Goal: Task Accomplishment & Management: Use online tool/utility

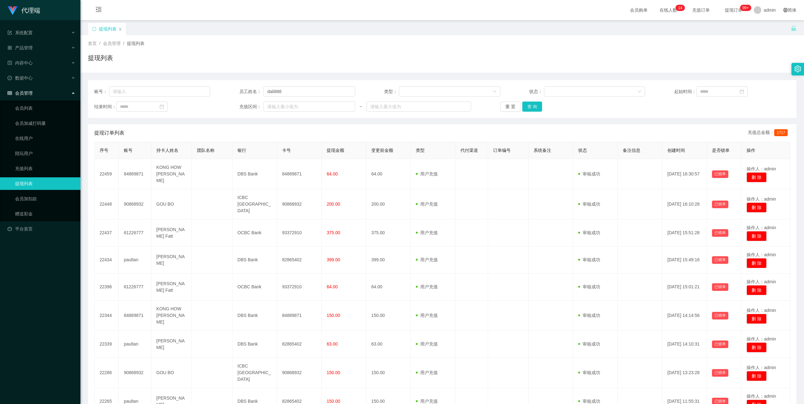
click at [527, 102] on button "查 询" at bounding box center [532, 106] width 20 height 10
click at [532, 109] on button "查 询" at bounding box center [532, 106] width 20 height 10
click at [537, 108] on button "查 询" at bounding box center [532, 106] width 20 height 10
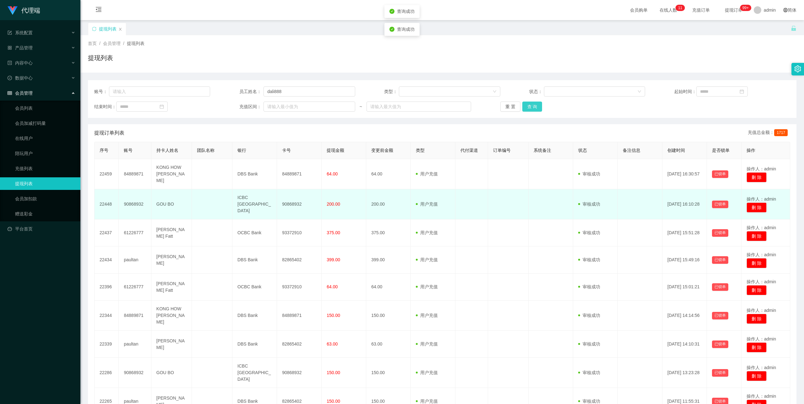
scroll to position [76, 0]
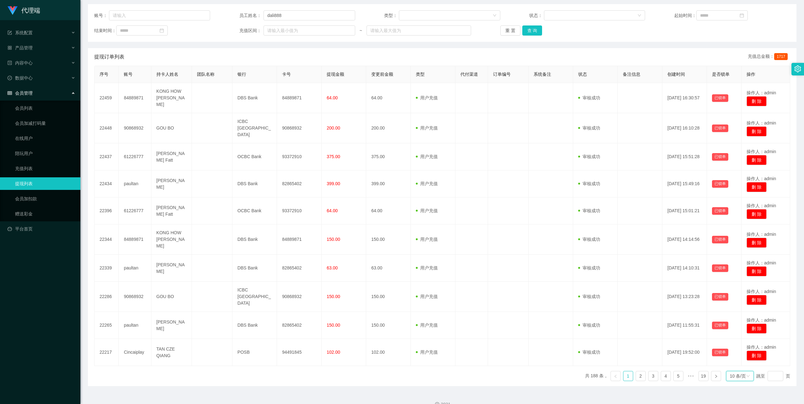
click at [730, 371] on div "10 条/页" at bounding box center [738, 375] width 16 height 9
click at [737, 312] on li "10 条/页" at bounding box center [735, 313] width 29 height 10
click at [532, 26] on button "查 询" at bounding box center [532, 30] width 20 height 10
click at [531, 32] on button "查 询" at bounding box center [532, 30] width 20 height 10
click at [535, 30] on button "查 询" at bounding box center [532, 30] width 20 height 10
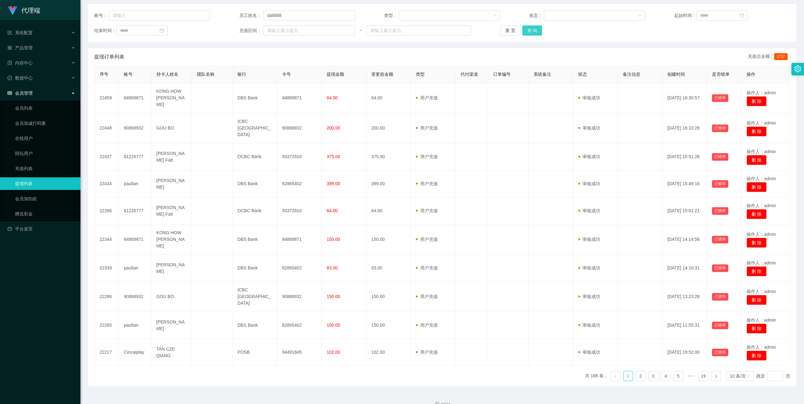
click at [533, 31] on button "查 询" at bounding box center [532, 30] width 20 height 10
click at [531, 32] on button "查 询" at bounding box center [532, 31] width 20 height 10
click at [531, 32] on div "重 置 查 询" at bounding box center [558, 31] width 116 height 10
click at [532, 31] on button "查 询" at bounding box center [532, 31] width 20 height 10
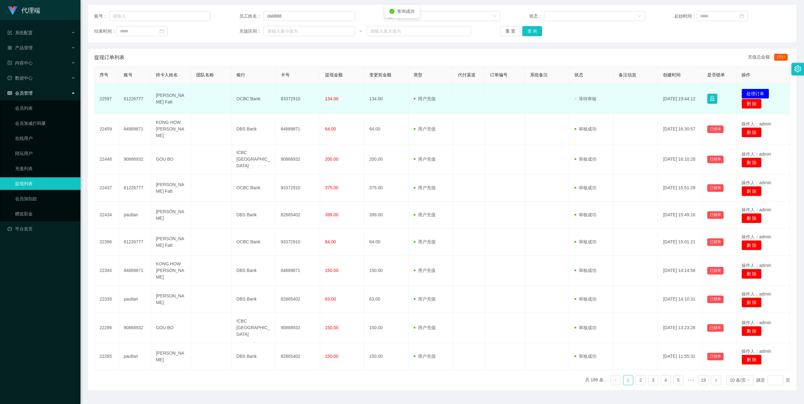
click at [295, 100] on td "93372910" at bounding box center [298, 99] width 44 height 30
copy td "93372910"
click at [749, 94] on button "处理订单" at bounding box center [756, 94] width 28 height 10
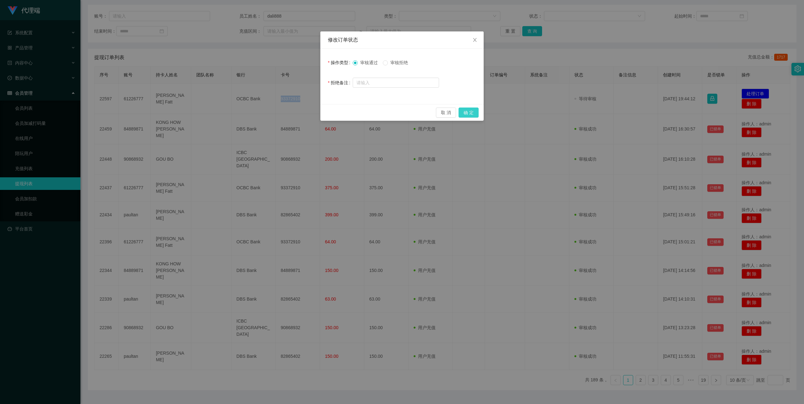
click at [469, 109] on button "确 定" at bounding box center [469, 112] width 20 height 10
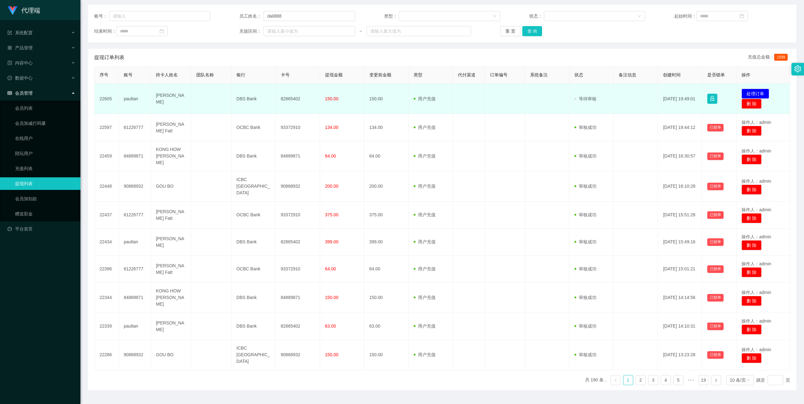
click at [293, 97] on td "82865402" at bounding box center [298, 99] width 44 height 30
copy td "82865402"
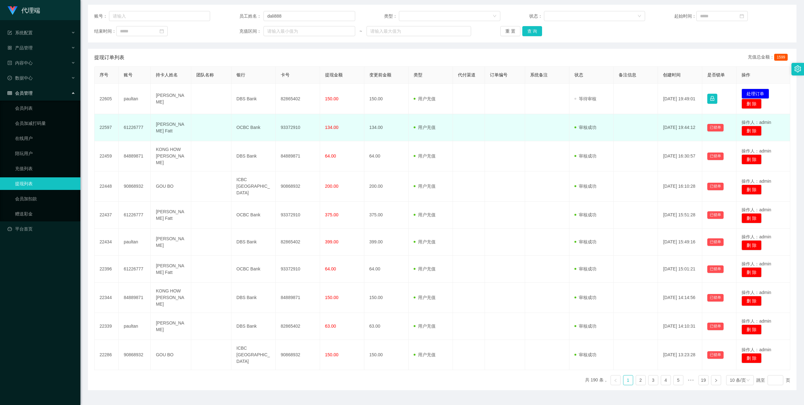
click at [290, 126] on td "93372910" at bounding box center [298, 127] width 44 height 27
copy td "93372910"
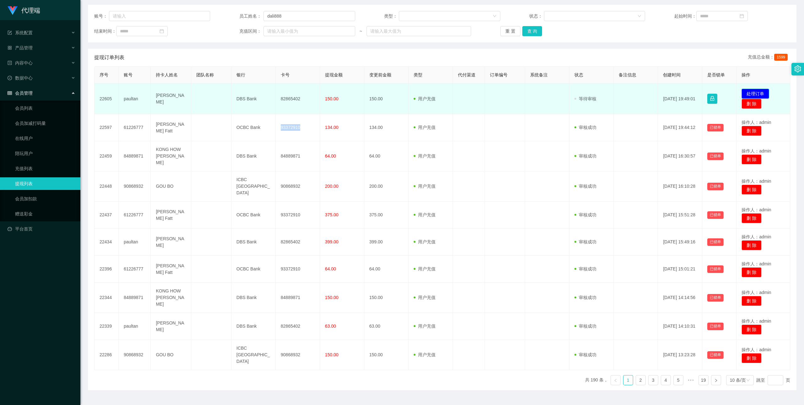
click at [762, 93] on button "处理订单" at bounding box center [756, 94] width 28 height 10
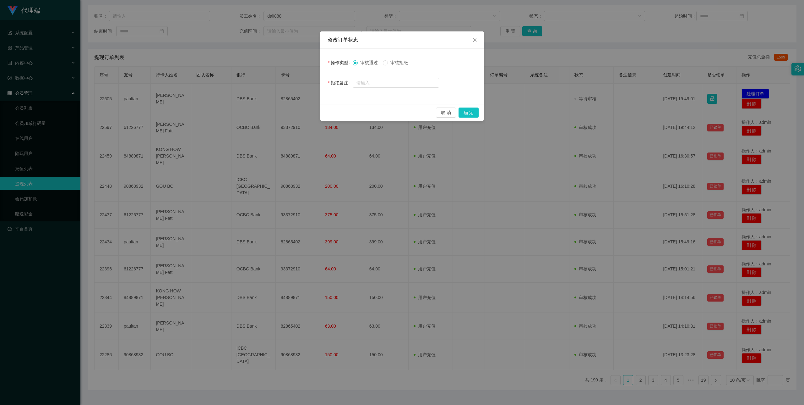
click at [547, 118] on div "修改订单状态 操作类型 审核通过 审核拒绝 拒绝备注 取 消 确 定" at bounding box center [402, 202] width 804 height 405
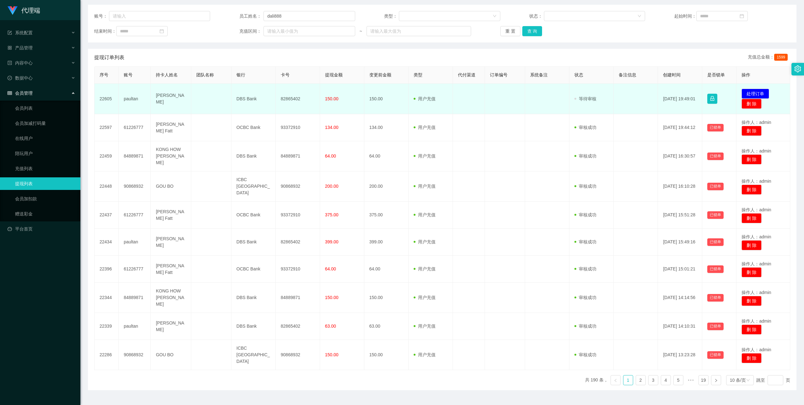
click at [570, 100] on td "审核驳回 审核成功 等待审核" at bounding box center [592, 99] width 44 height 30
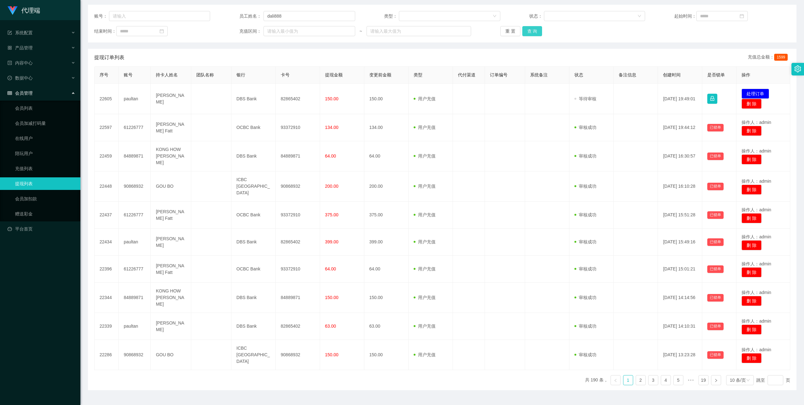
click at [532, 30] on button "查 询" at bounding box center [532, 31] width 20 height 10
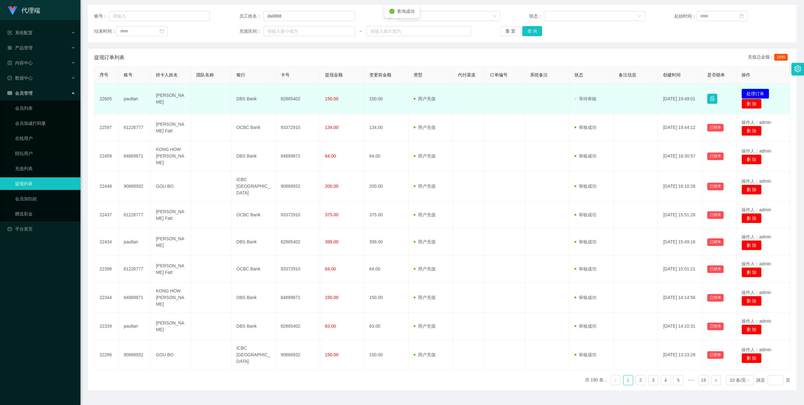
click at [753, 94] on button "处理订单" at bounding box center [756, 94] width 28 height 10
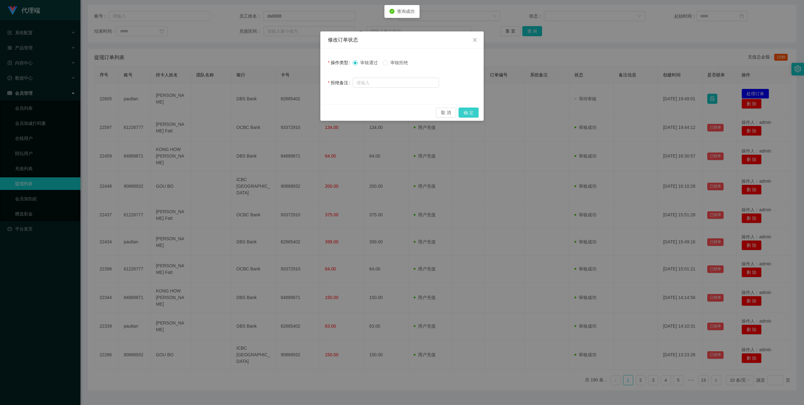
click at [478, 111] on button "确 定" at bounding box center [469, 112] width 20 height 10
